Goal: Information Seeking & Learning: Learn about a topic

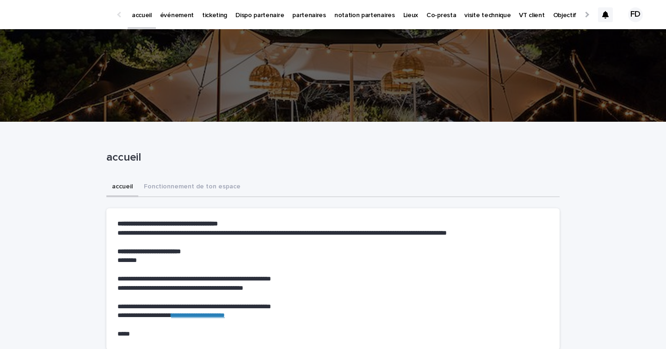
click at [606, 16] on icon at bounding box center [605, 14] width 6 height 7
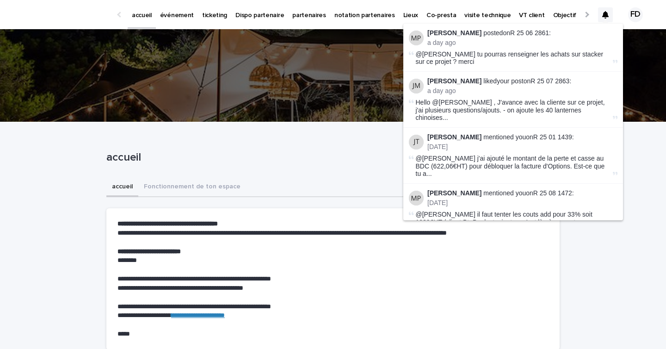
click at [182, 18] on p "événement" at bounding box center [177, 9] width 34 height 19
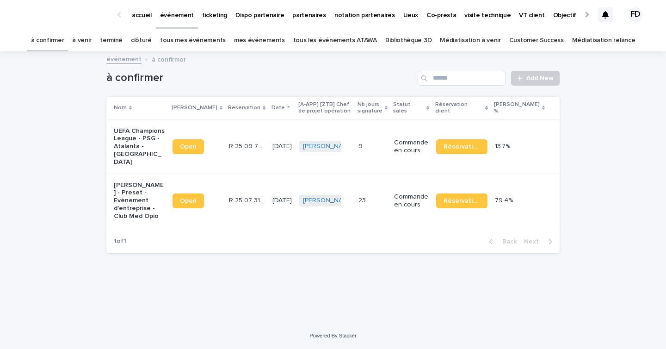
click at [92, 41] on link "à venir" at bounding box center [81, 41] width 19 height 22
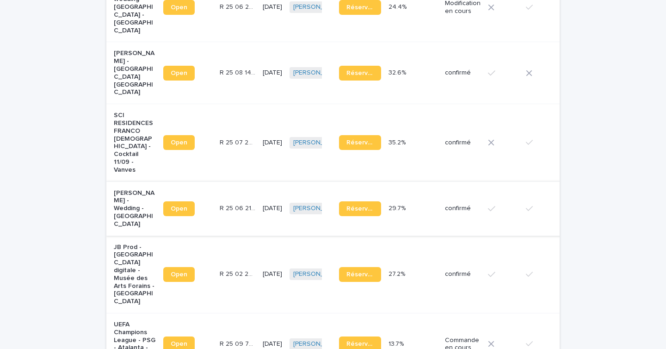
scroll to position [509, 0]
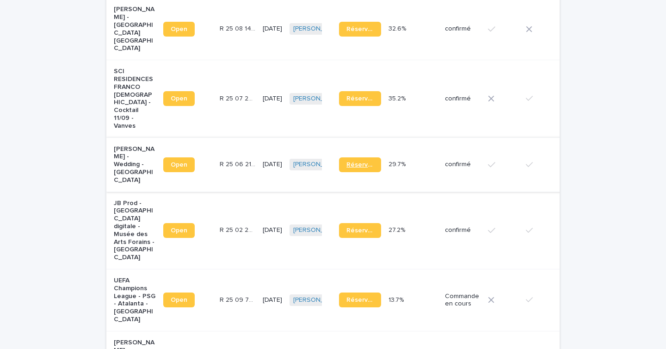
click at [347, 159] on link "Réservation" at bounding box center [360, 164] width 42 height 15
click at [220, 159] on p "R 25 06 2125" at bounding box center [238, 164] width 37 height 10
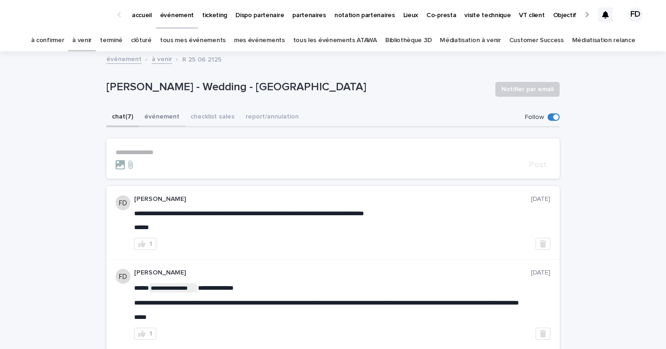
click at [169, 120] on button "événement" at bounding box center [162, 117] width 46 height 19
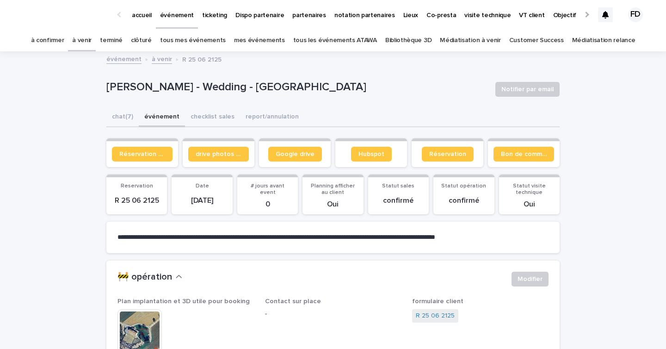
click at [92, 42] on link "à venir" at bounding box center [81, 41] width 19 height 22
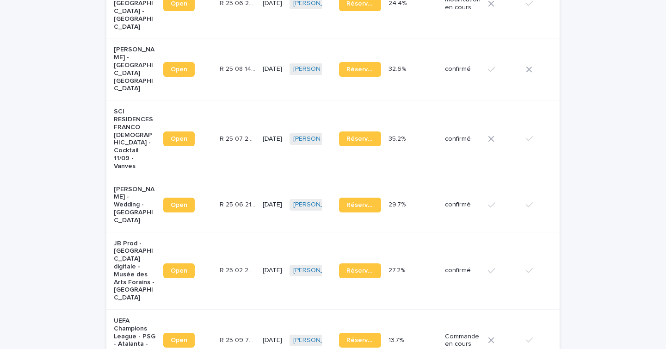
scroll to position [469, 0]
click at [441, 263] on td "confirmé" at bounding box center [462, 269] width 43 height 77
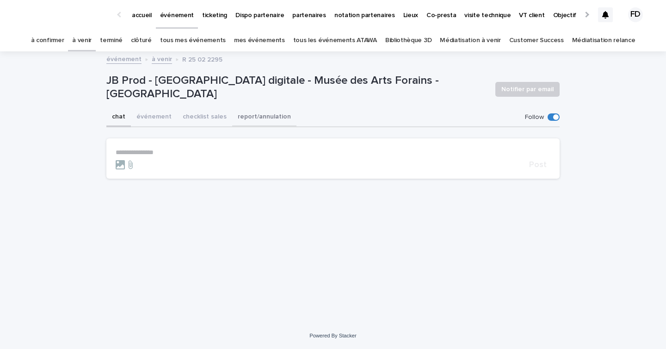
click at [159, 119] on button "événement" at bounding box center [154, 117] width 46 height 19
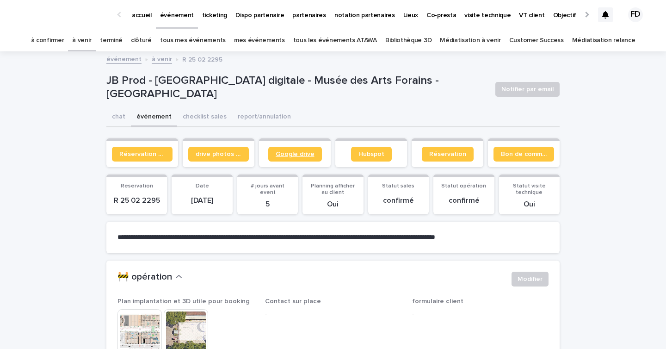
click at [304, 156] on span "Google drive" at bounding box center [295, 154] width 39 height 6
click at [207, 119] on button "checklist sales" at bounding box center [204, 117] width 55 height 19
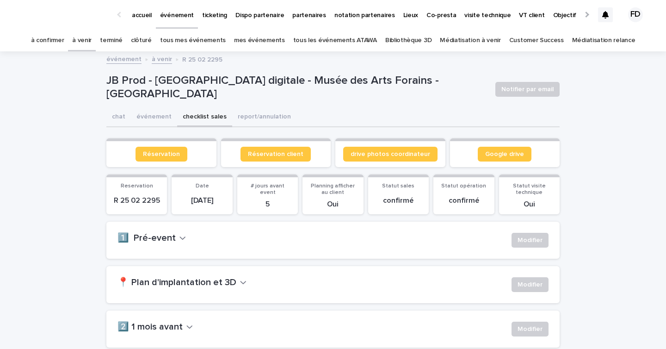
click at [231, 275] on div "📍 Plan d'implantation et 3D Modifier" at bounding box center [332, 284] width 453 height 37
click at [231, 276] on div "📍 Plan d'implantation et 3D Modifier" at bounding box center [332, 284] width 453 height 37
click at [231, 282] on h2 "📍 Plan d'implantation et 3D" at bounding box center [176, 282] width 119 height 11
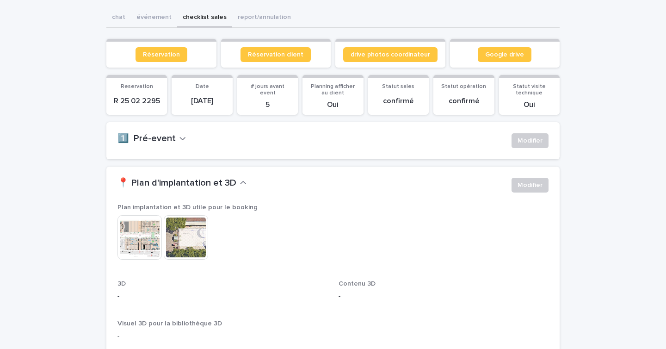
scroll to position [108, 0]
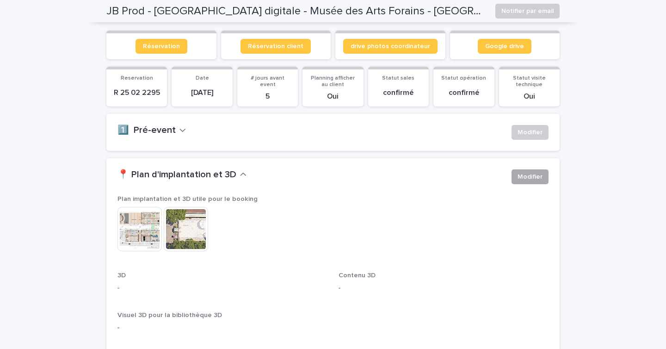
click at [529, 176] on span "Modifier" at bounding box center [529, 176] width 25 height 9
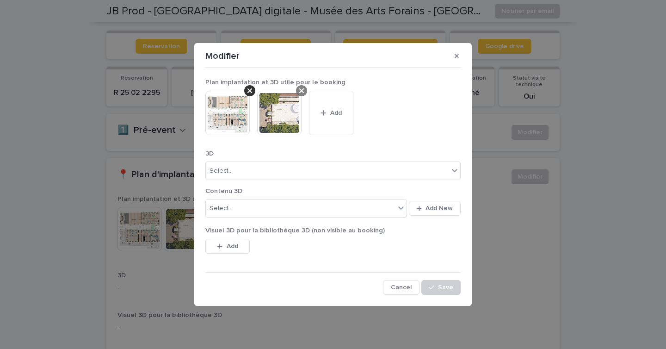
click at [303, 87] on icon at bounding box center [301, 90] width 5 height 7
click at [276, 117] on button "Add" at bounding box center [279, 113] width 44 height 44
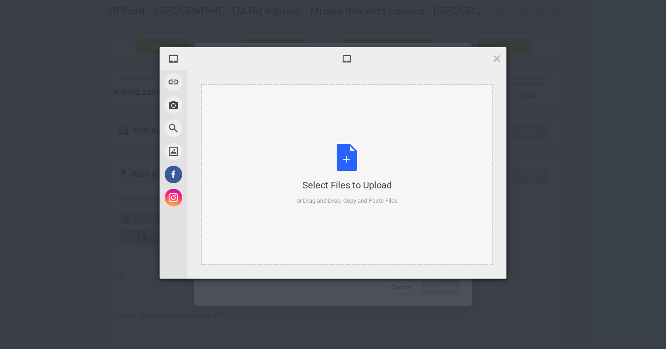
click at [338, 160] on div "Select Files to Upload or Drag and Drop, Copy and Paste Files" at bounding box center [346, 174] width 101 height 61
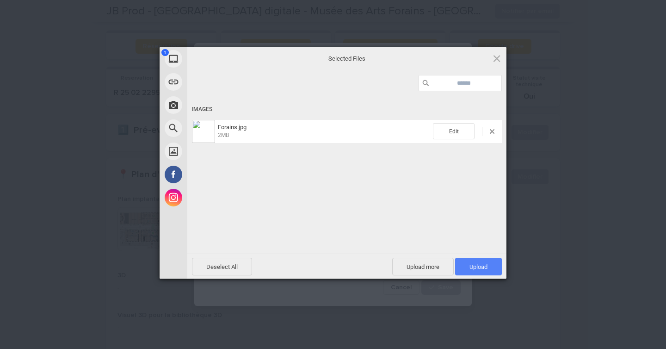
click at [476, 270] on span "Upload 1" at bounding box center [478, 267] width 47 height 18
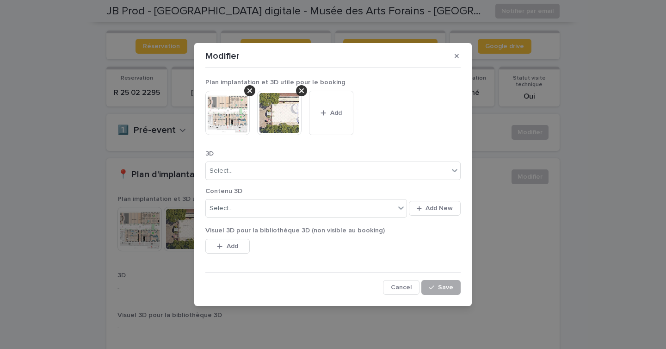
click at [438, 289] on button "Save" at bounding box center [440, 287] width 39 height 15
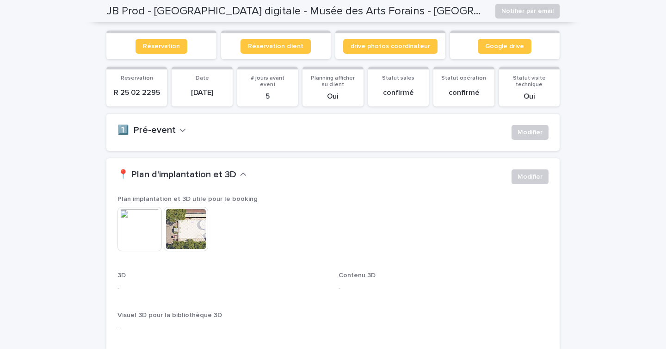
scroll to position [0, 0]
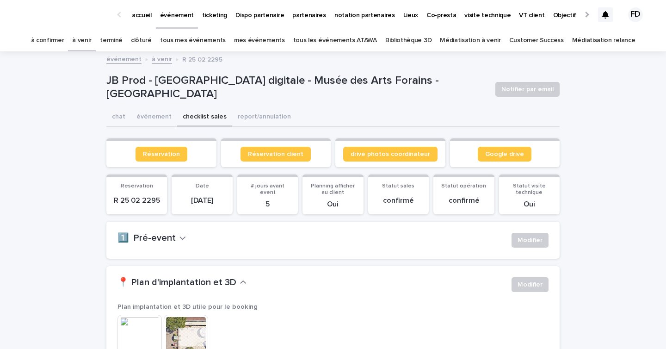
click at [92, 43] on link "à venir" at bounding box center [81, 41] width 19 height 22
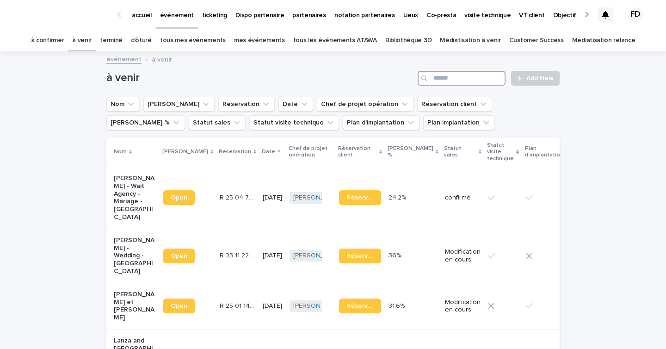
click at [479, 78] on input "Search" at bounding box center [461, 78] width 88 height 15
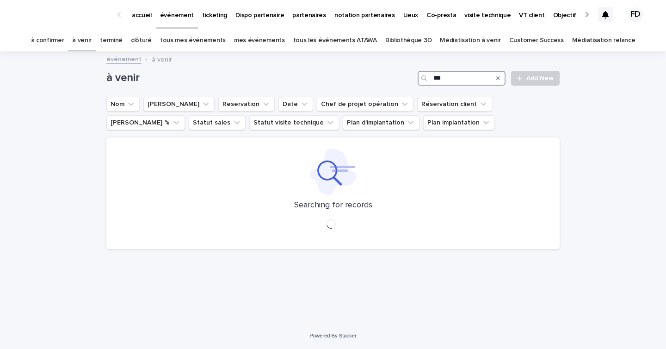
type input "***"
click at [351, 46] on link "tous les événements ATAWA" at bounding box center [335, 41] width 84 height 22
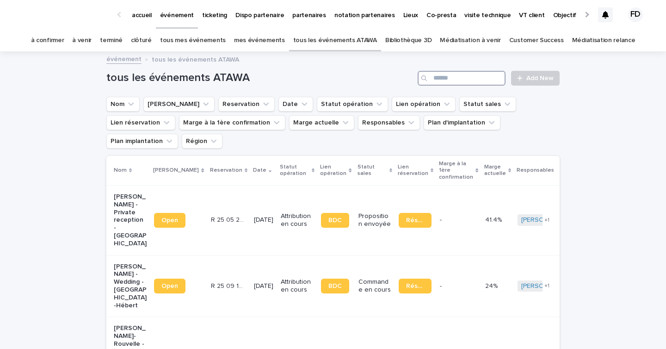
click at [459, 78] on input "Search" at bounding box center [461, 78] width 88 height 15
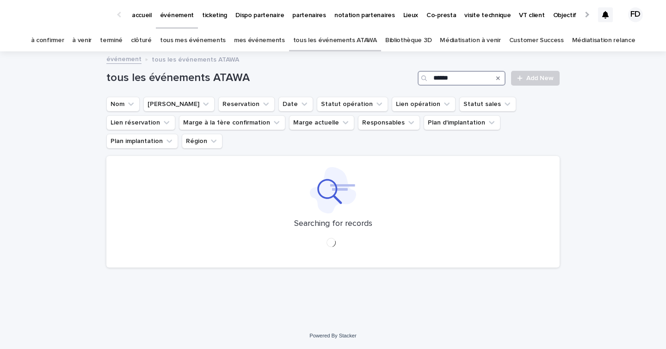
click at [448, 79] on input "******" at bounding box center [461, 78] width 88 height 15
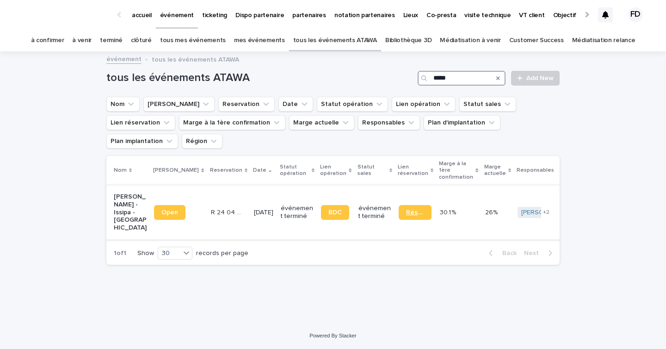
type input "*****"
click at [406, 209] on span "Réservation" at bounding box center [415, 212] width 18 height 6
click at [220, 207] on p "R 24 04 3522" at bounding box center [228, 212] width 35 height 10
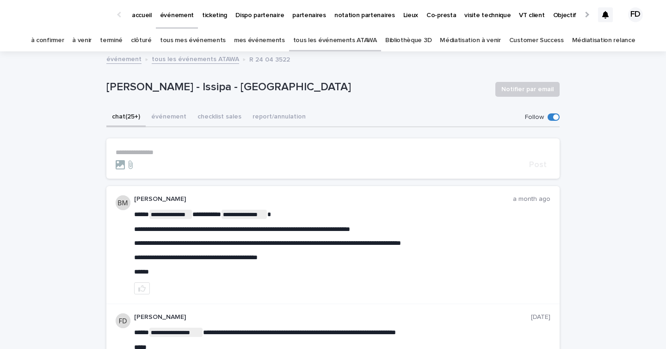
click at [92, 50] on link "à venir" at bounding box center [81, 41] width 19 height 22
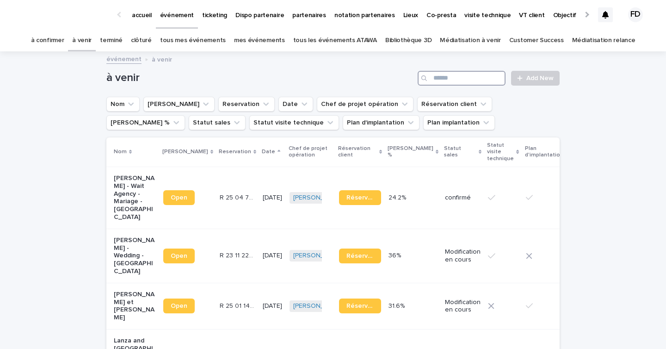
click at [483, 81] on input "Search" at bounding box center [461, 78] width 88 height 15
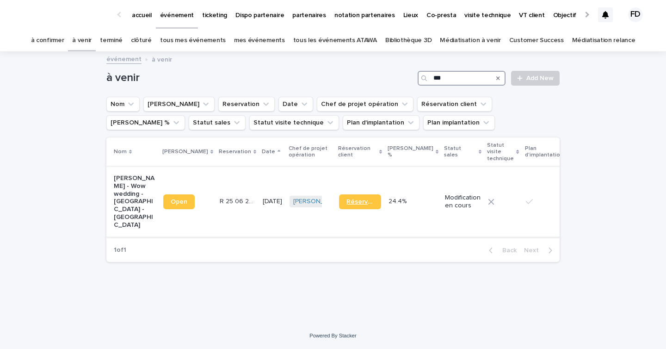
type input "***"
click at [343, 198] on link "Réservation" at bounding box center [360, 201] width 42 height 15
click at [54, 33] on link "à confirmer" at bounding box center [47, 41] width 33 height 22
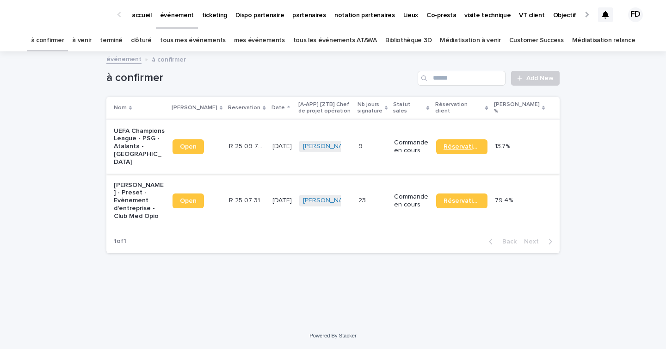
click at [487, 147] on link "Réservation" at bounding box center [461, 146] width 51 height 15
click at [91, 40] on link "à venir" at bounding box center [81, 41] width 19 height 22
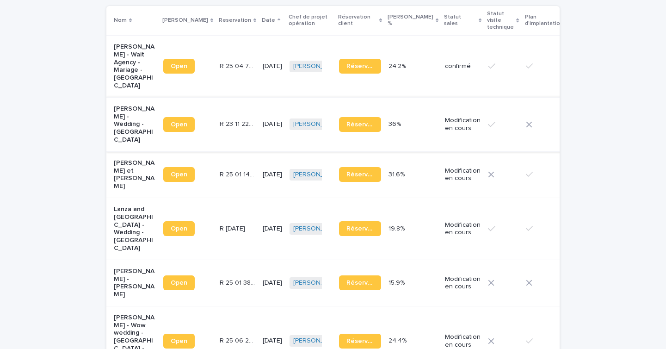
scroll to position [135, 0]
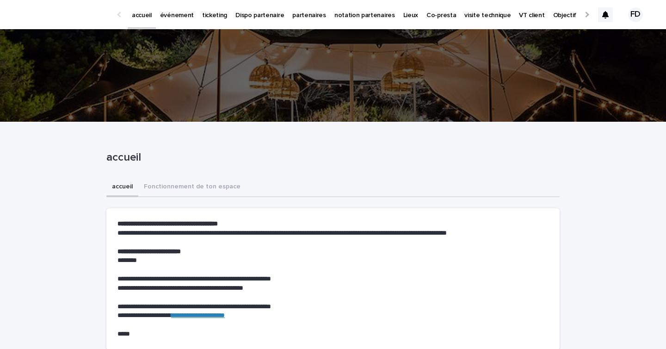
click at [175, 16] on p "événement" at bounding box center [177, 9] width 34 height 19
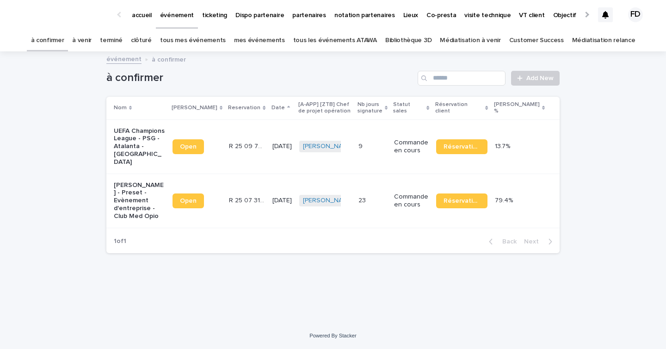
click at [341, 43] on link "tous les événements ATAWA" at bounding box center [335, 41] width 84 height 22
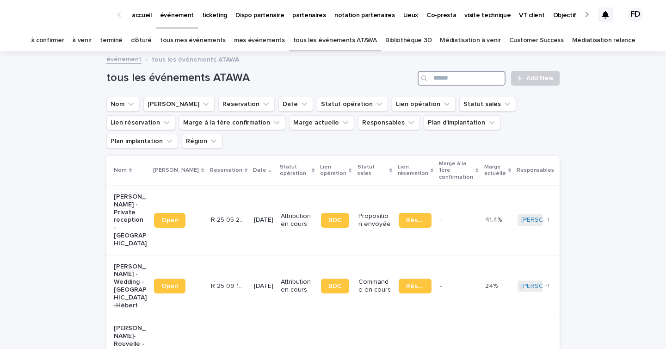
click at [450, 71] on input "Search" at bounding box center [461, 78] width 88 height 15
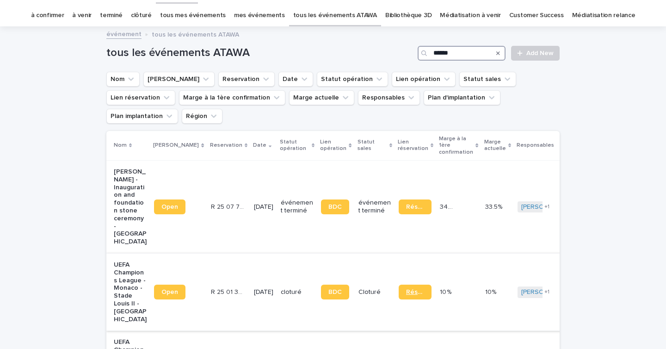
scroll to position [74, 0]
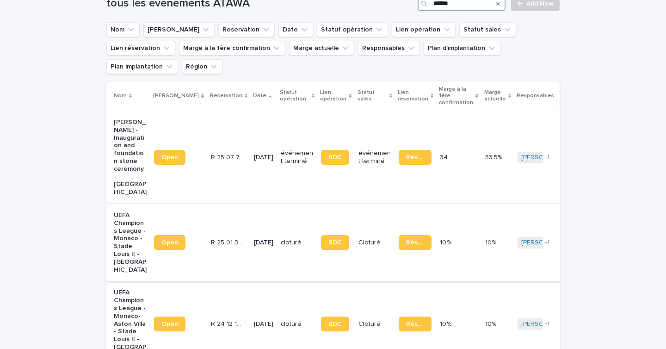
type input "******"
click at [408, 235] on link "Réservation" at bounding box center [415, 242] width 33 height 15
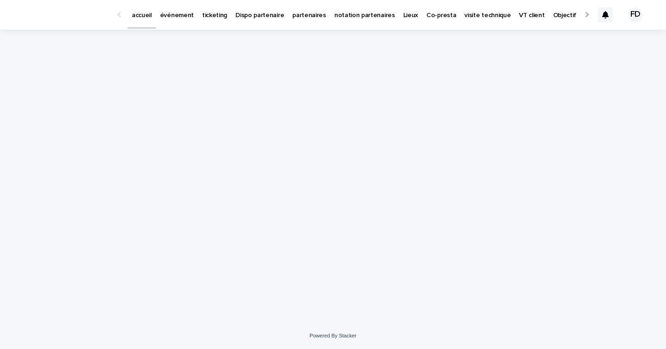
click at [162, 23] on link "événement" at bounding box center [177, 14] width 42 height 29
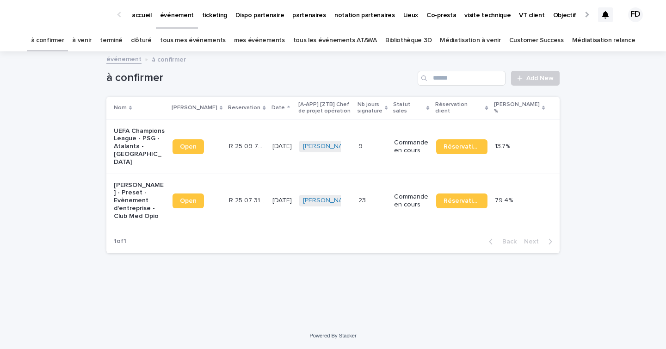
click at [340, 45] on link "tous les événements ATAWA" at bounding box center [335, 41] width 84 height 22
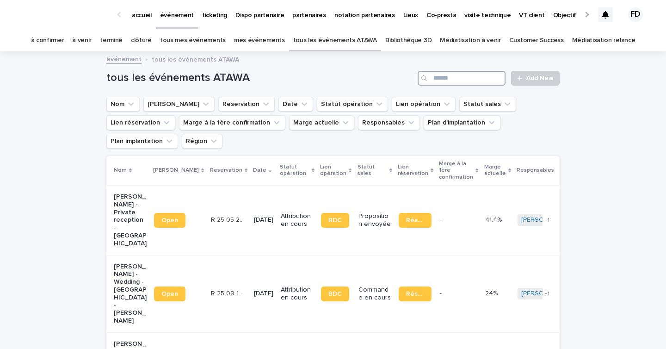
click at [434, 76] on input "Search" at bounding box center [461, 78] width 88 height 15
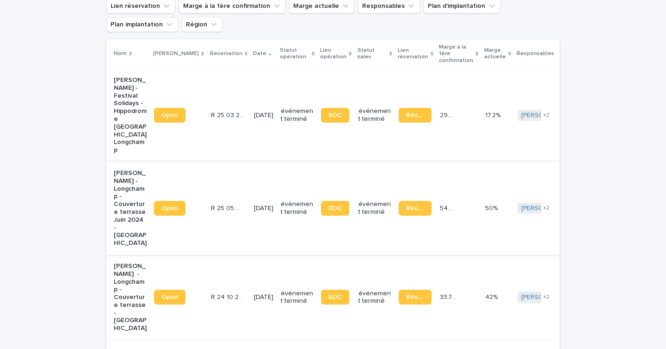
scroll to position [131, 0]
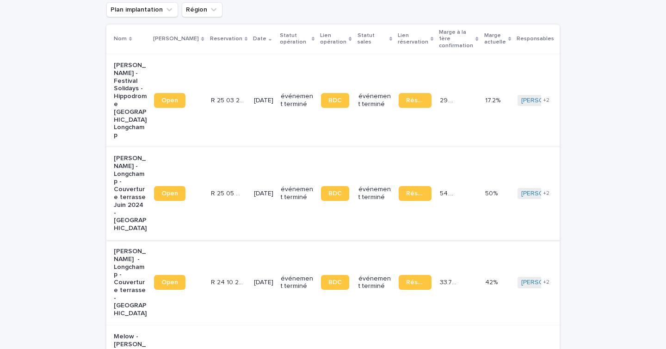
type input "******"
click at [173, 190] on span "Open" at bounding box center [169, 193] width 17 height 6
click at [222, 276] on p "R 24 10 2552" at bounding box center [228, 281] width 35 height 10
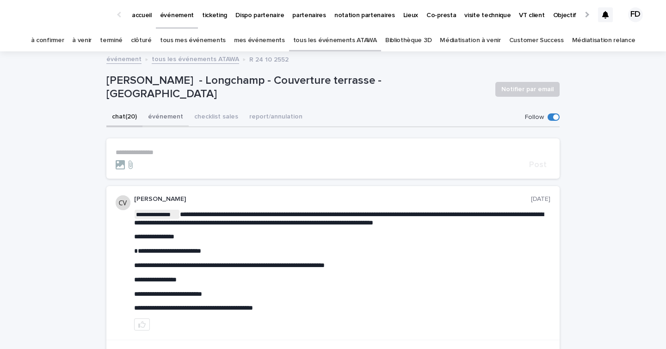
click at [159, 111] on button "événement" at bounding box center [165, 117] width 46 height 19
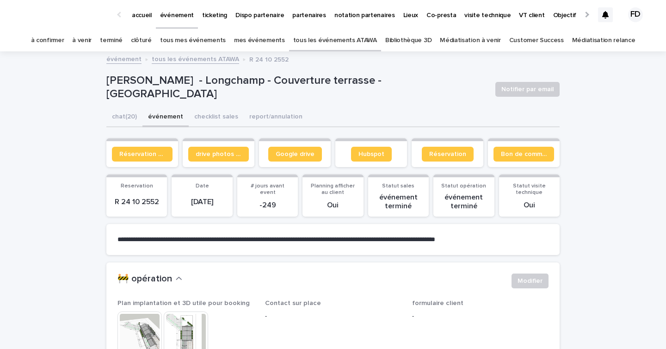
scroll to position [90, 0]
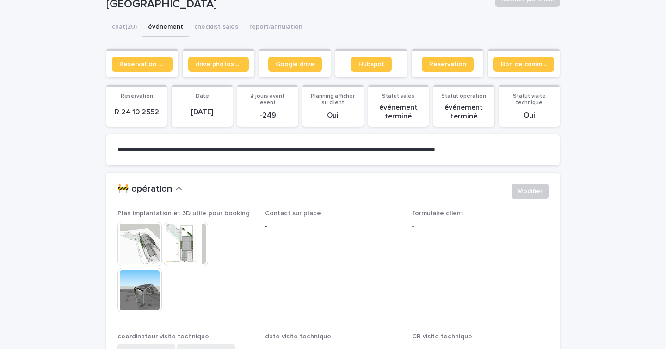
click at [180, 252] on img at bounding box center [186, 243] width 44 height 44
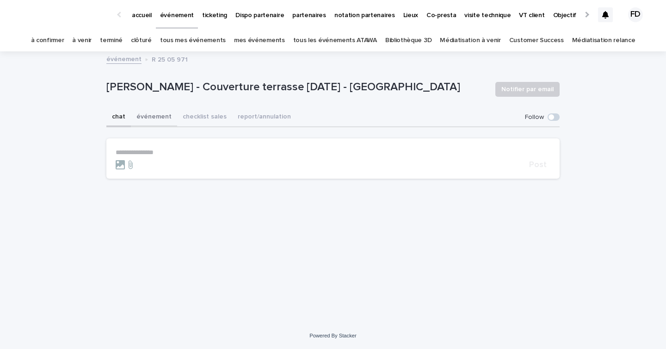
click at [157, 120] on button "événement" at bounding box center [154, 117] width 46 height 19
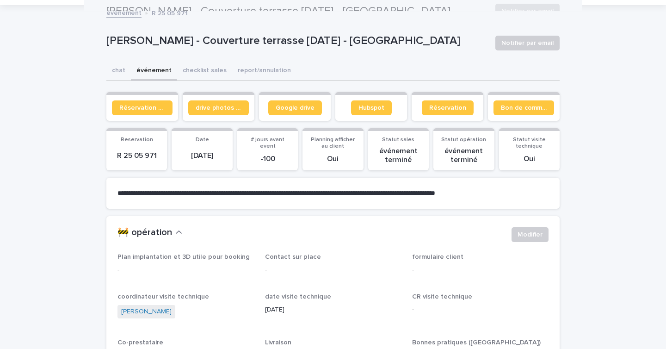
scroll to position [37, 0]
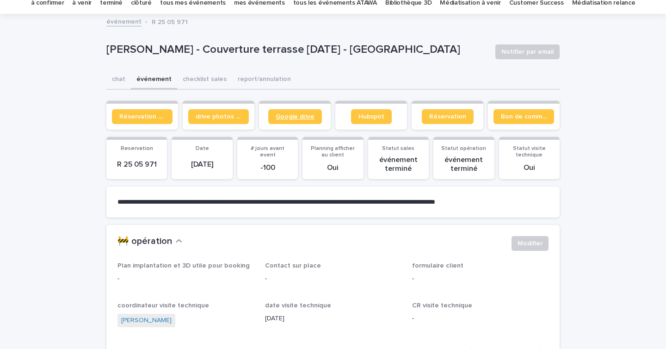
click at [289, 115] on span "Google drive" at bounding box center [295, 116] width 39 height 6
click at [227, 119] on link "drive photos coordinateur" at bounding box center [218, 116] width 61 height 15
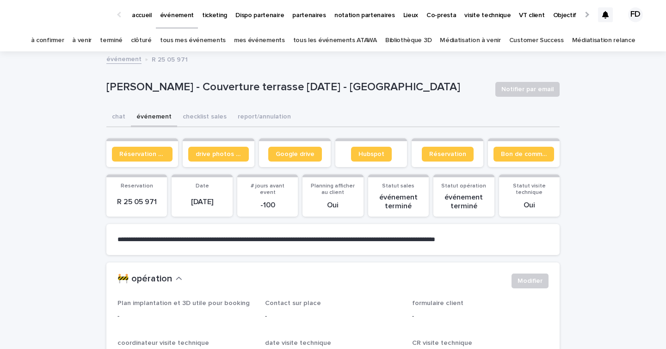
click at [92, 39] on link "à venir" at bounding box center [81, 41] width 19 height 22
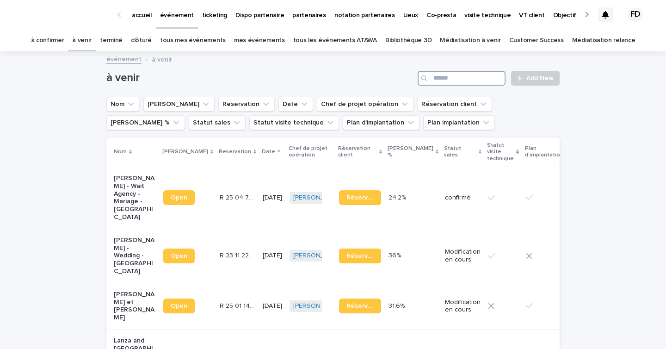
click at [464, 80] on input "Search" at bounding box center [461, 78] width 88 height 15
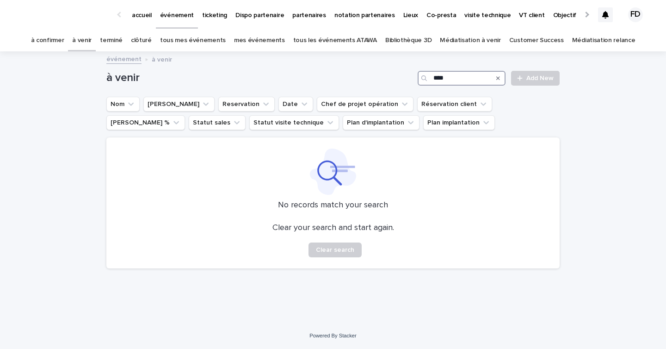
click at [440, 77] on input "****" at bounding box center [461, 78] width 88 height 15
type input "******"
click at [308, 37] on link "tous les événements ATAWA" at bounding box center [335, 41] width 84 height 22
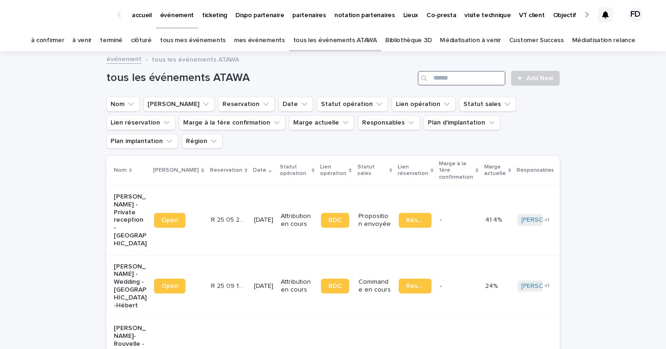
click at [446, 80] on input "Search" at bounding box center [461, 78] width 88 height 15
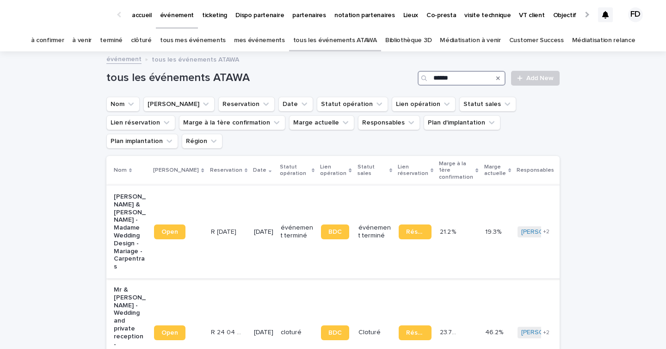
type input "******"
click at [254, 228] on p "6/9/2025" at bounding box center [263, 232] width 19 height 8
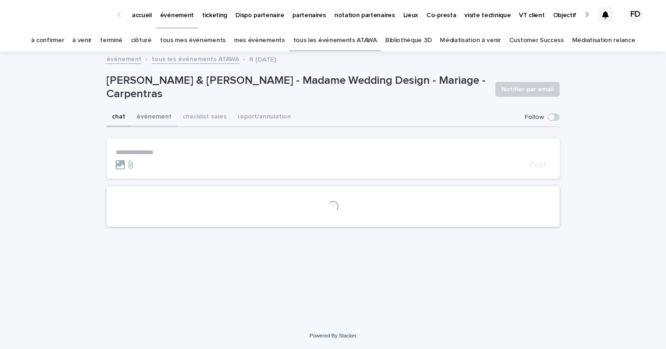
click at [148, 117] on button "événement" at bounding box center [154, 117] width 46 height 19
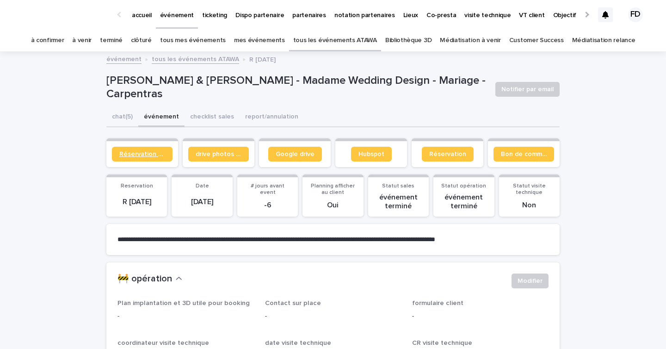
click at [142, 156] on span "Réservation client" at bounding box center [142, 154] width 46 height 6
click at [522, 152] on span "Bon de commande" at bounding box center [524, 154] width 46 height 6
click at [115, 125] on button "chat (5)" at bounding box center [122, 117] width 32 height 19
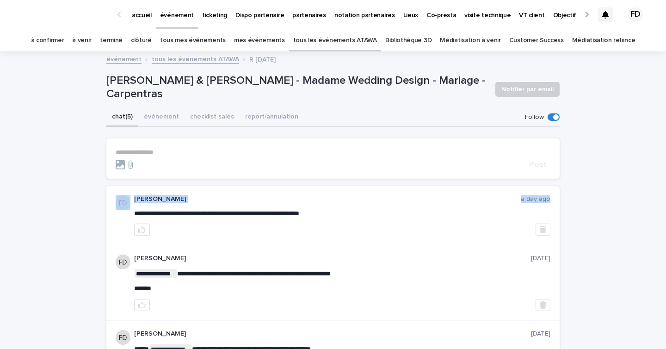
drag, startPoint x: 149, startPoint y: 213, endPoint x: 129, endPoint y: 213, distance: 19.9
copy div "Fanny Dornier a day ago"
click at [147, 212] on span "**********" at bounding box center [216, 213] width 165 height 6
drag, startPoint x: 150, startPoint y: 213, endPoint x: 132, endPoint y: 213, distance: 18.0
click at [132, 213] on div "**********" at bounding box center [332, 216] width 453 height 60
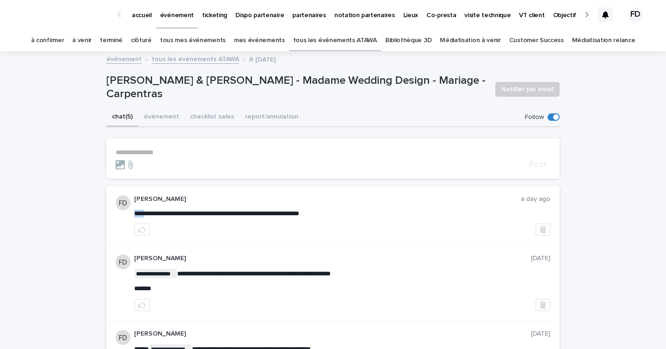
copy span "****"
click at [600, 14] on div at bounding box center [605, 14] width 15 height 15
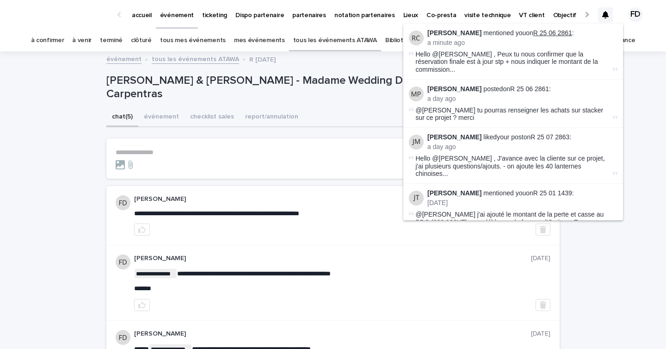
click at [557, 30] on link "R 25 06 2861" at bounding box center [552, 32] width 39 height 7
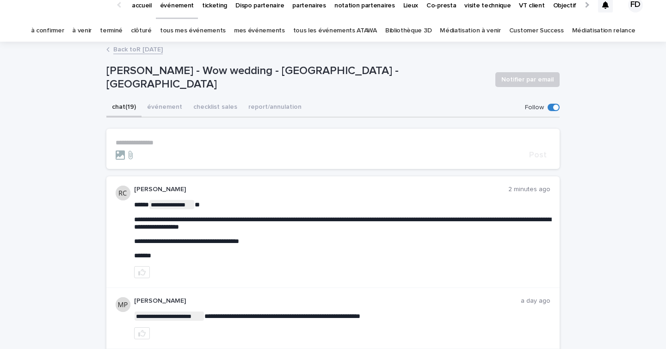
scroll to position [16, 0]
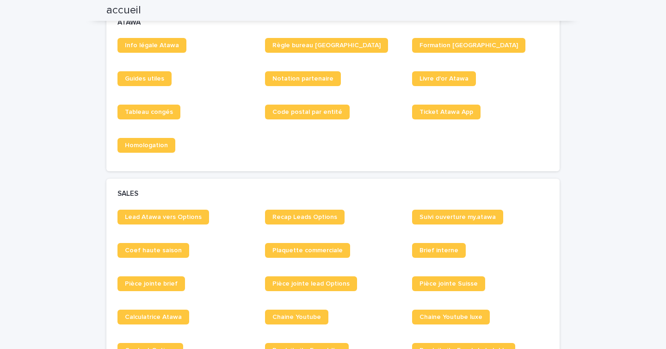
scroll to position [574, 0]
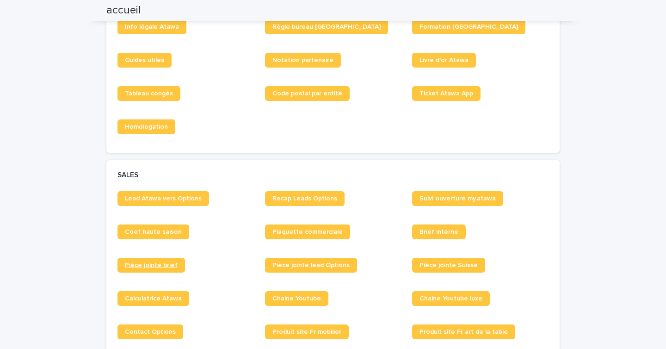
click at [167, 265] on span "Pièce jointe brief" at bounding box center [151, 265] width 53 height 6
